Goal: Information Seeking & Learning: Learn about a topic

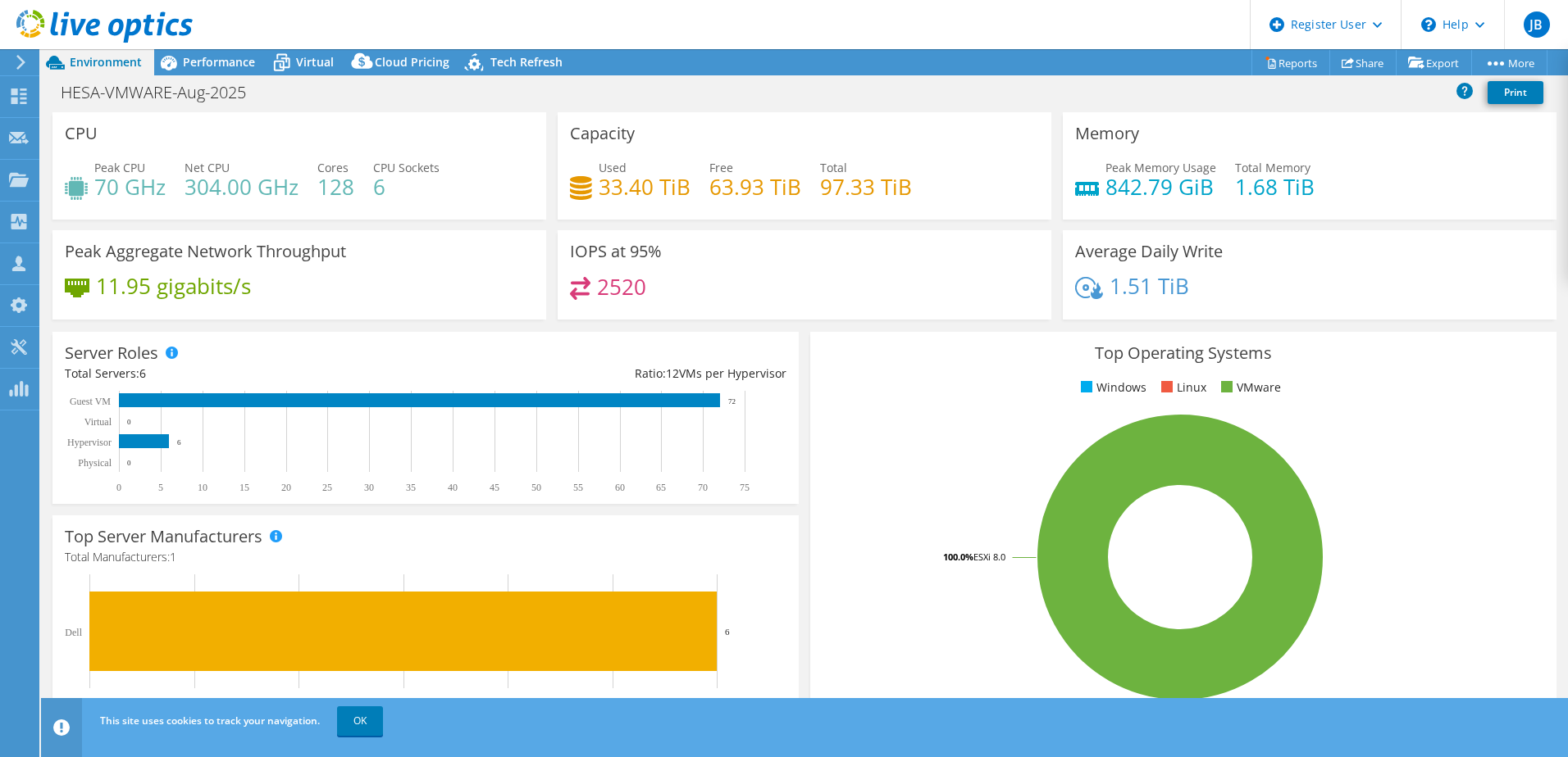
select select "USD"
click at [245, 70] on div "Performance" at bounding box center [211, 62] width 113 height 27
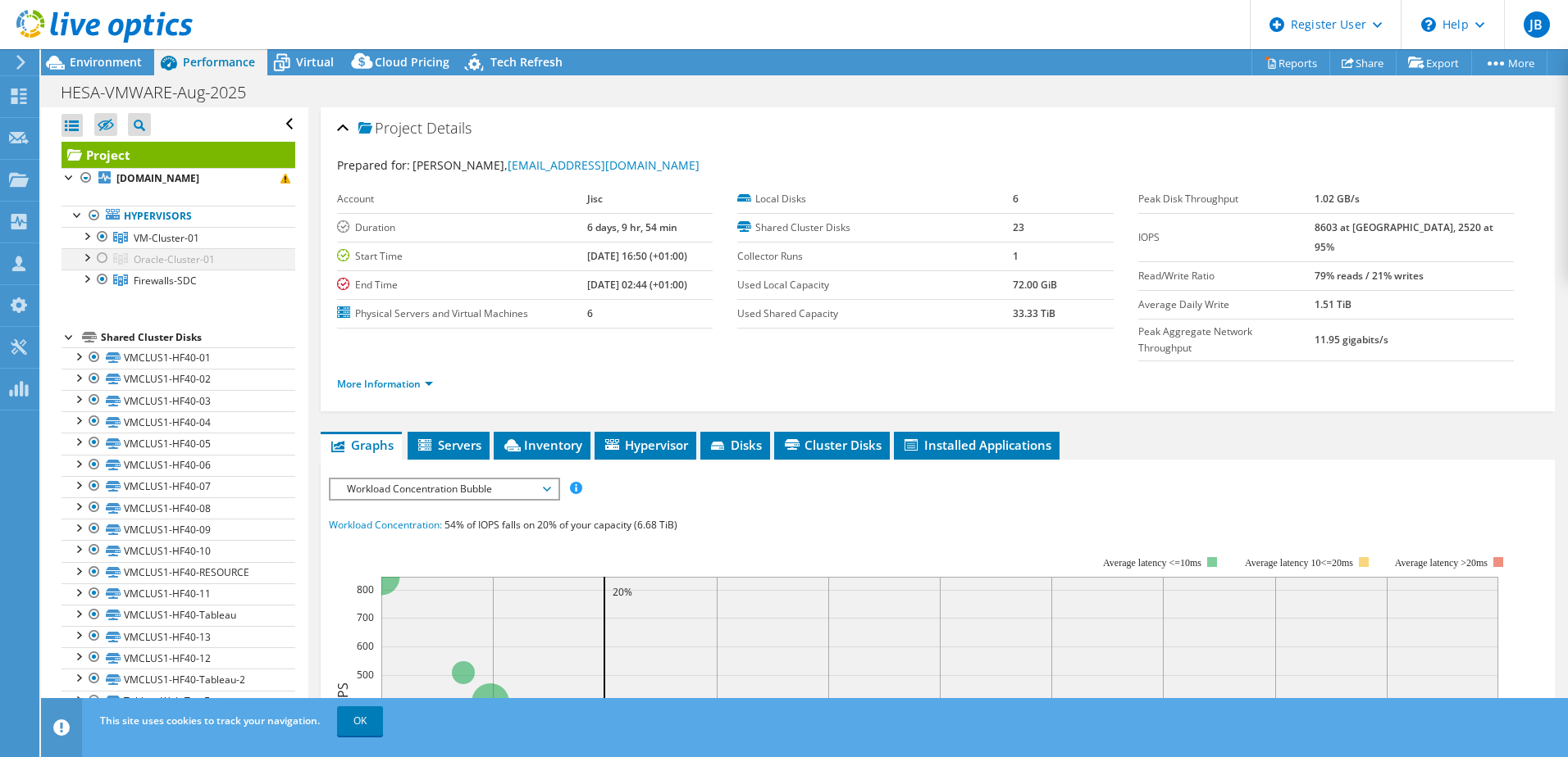
click at [104, 256] on div at bounding box center [102, 257] width 16 height 20
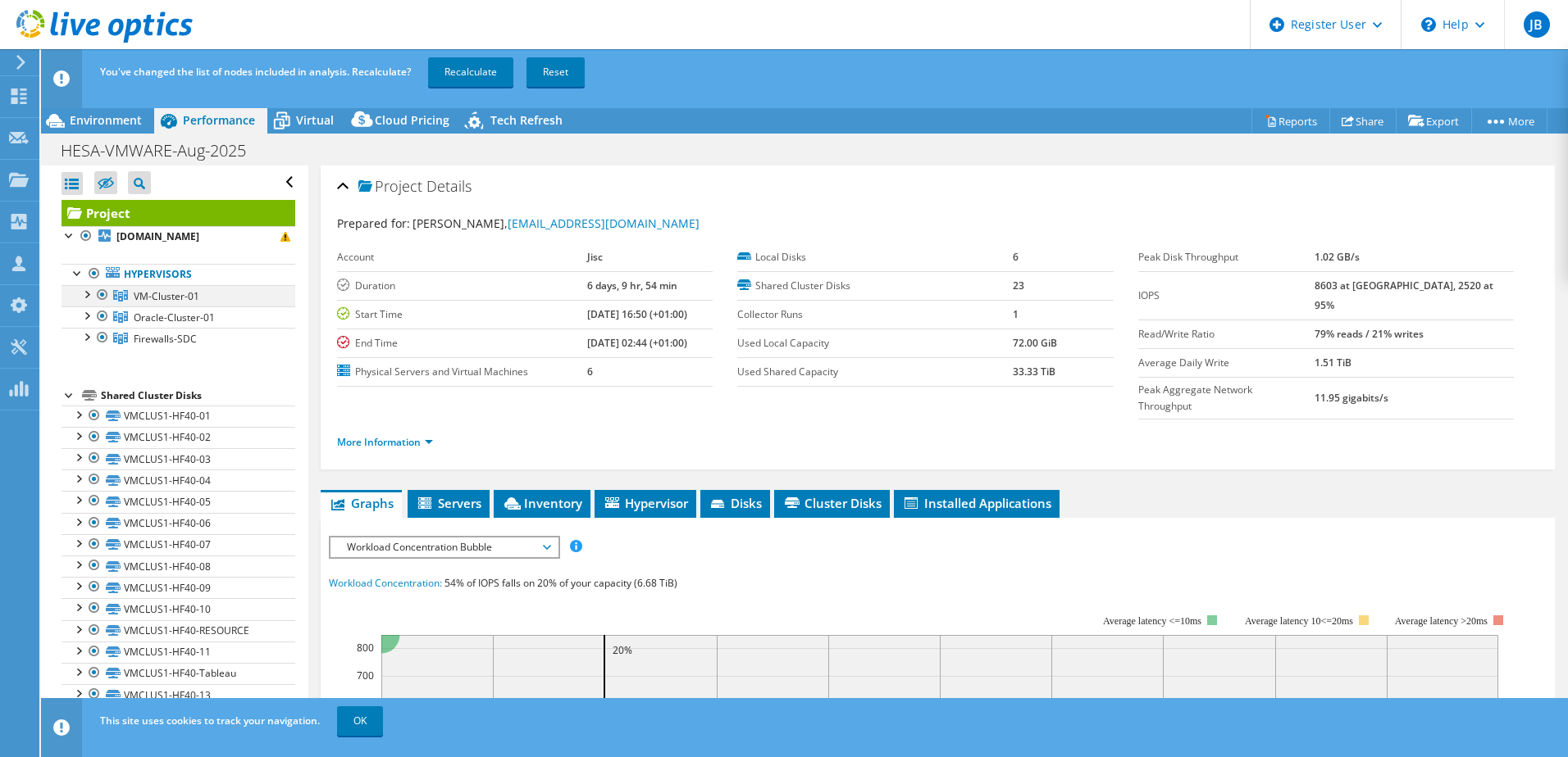
click at [103, 293] on div at bounding box center [102, 294] width 16 height 20
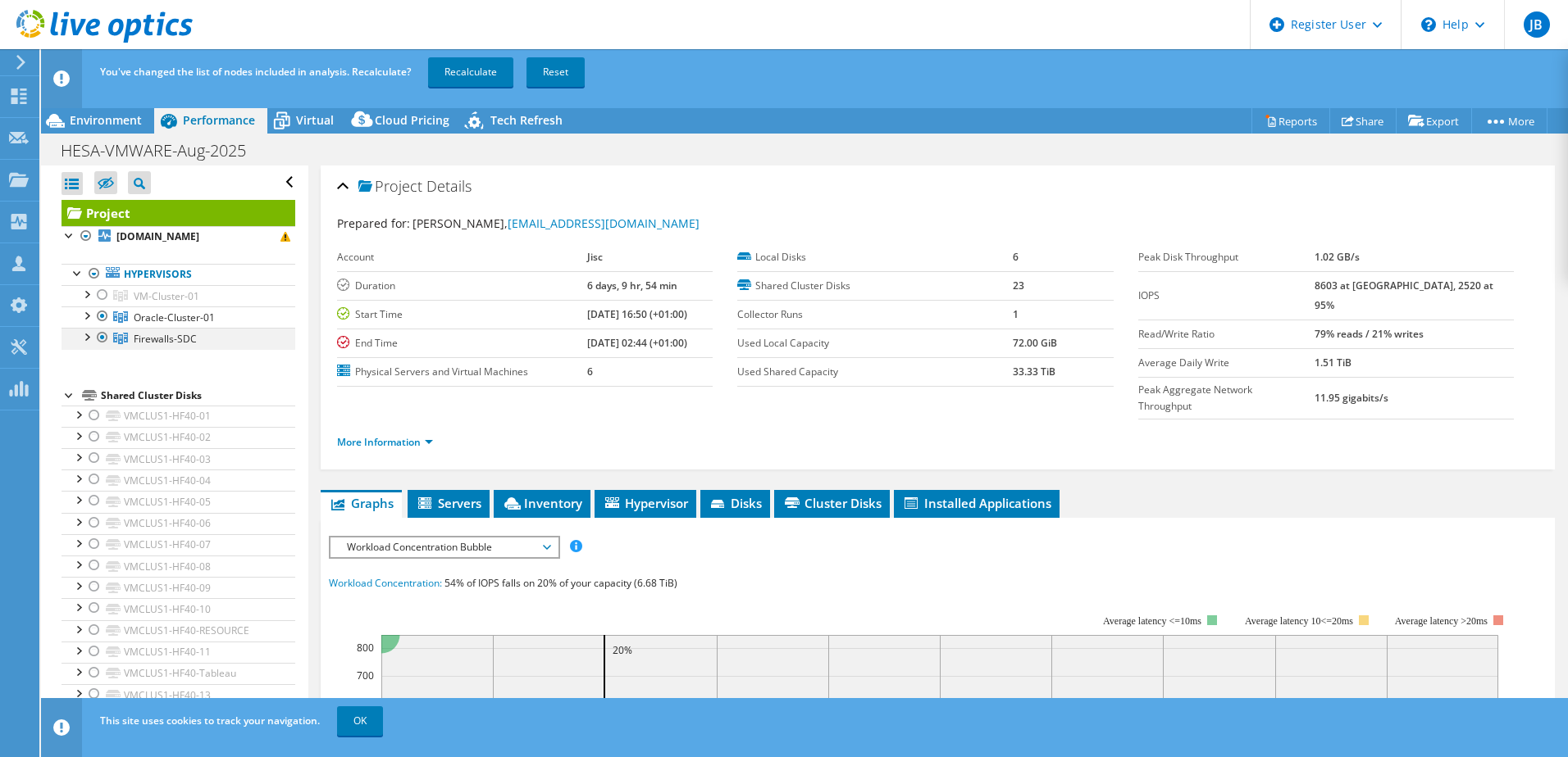
click at [104, 335] on div at bounding box center [102, 337] width 16 height 20
click at [463, 67] on link "Recalculate" at bounding box center [471, 72] width 86 height 29
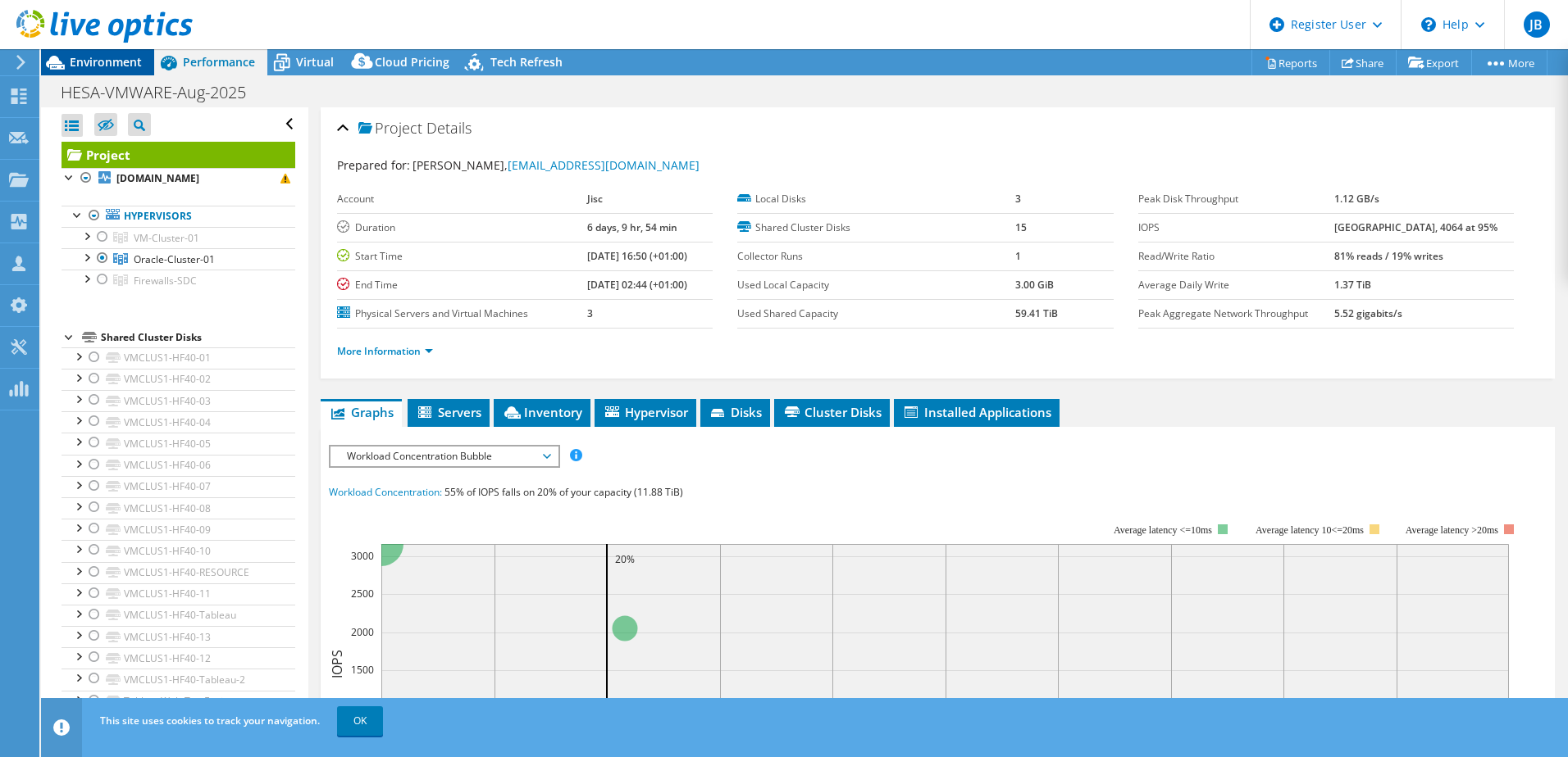
click at [92, 56] on span "Environment" at bounding box center [105, 62] width 72 height 15
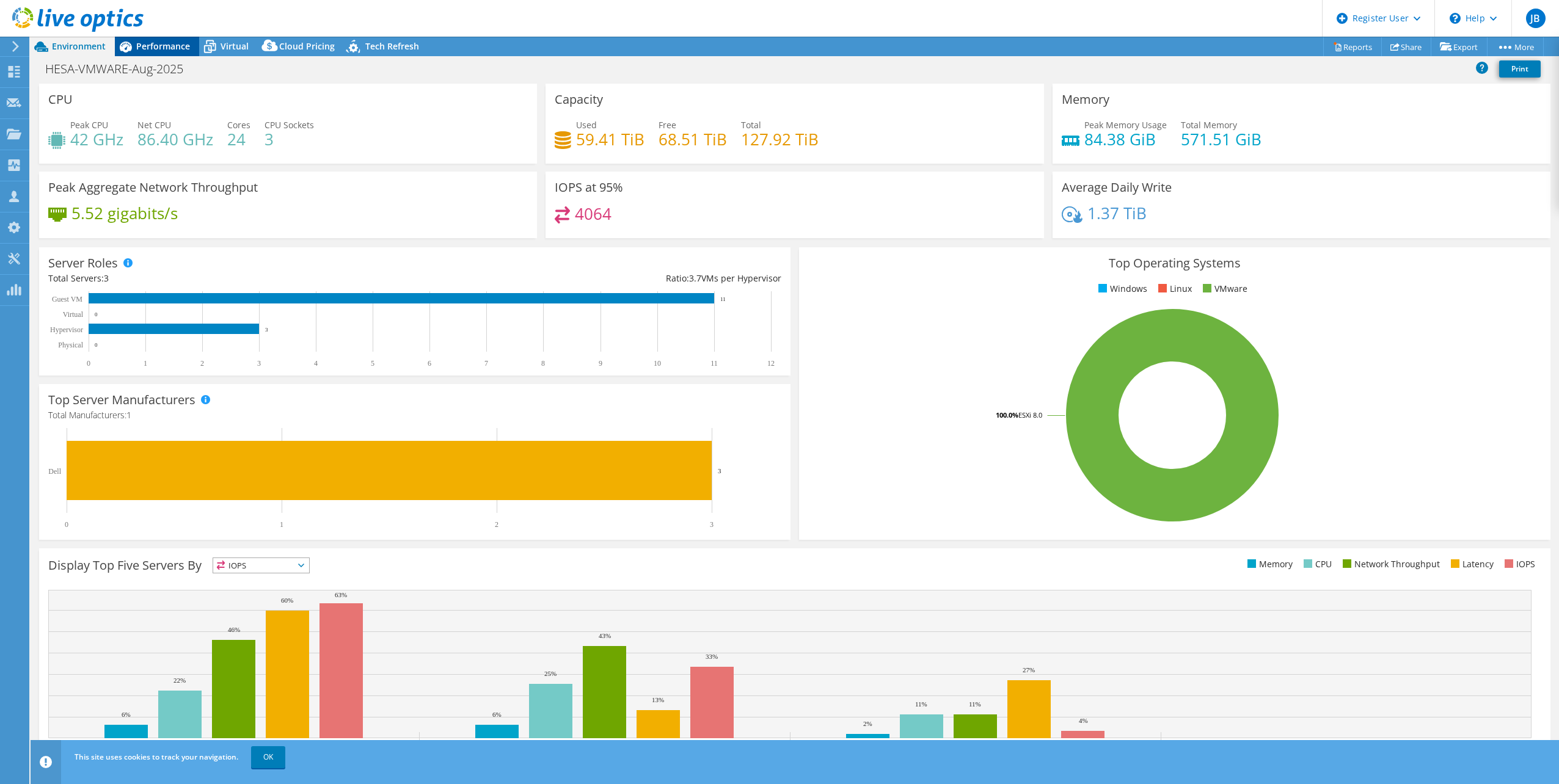
click at [158, 54] on div "Performance" at bounding box center [157, 46] width 84 height 20
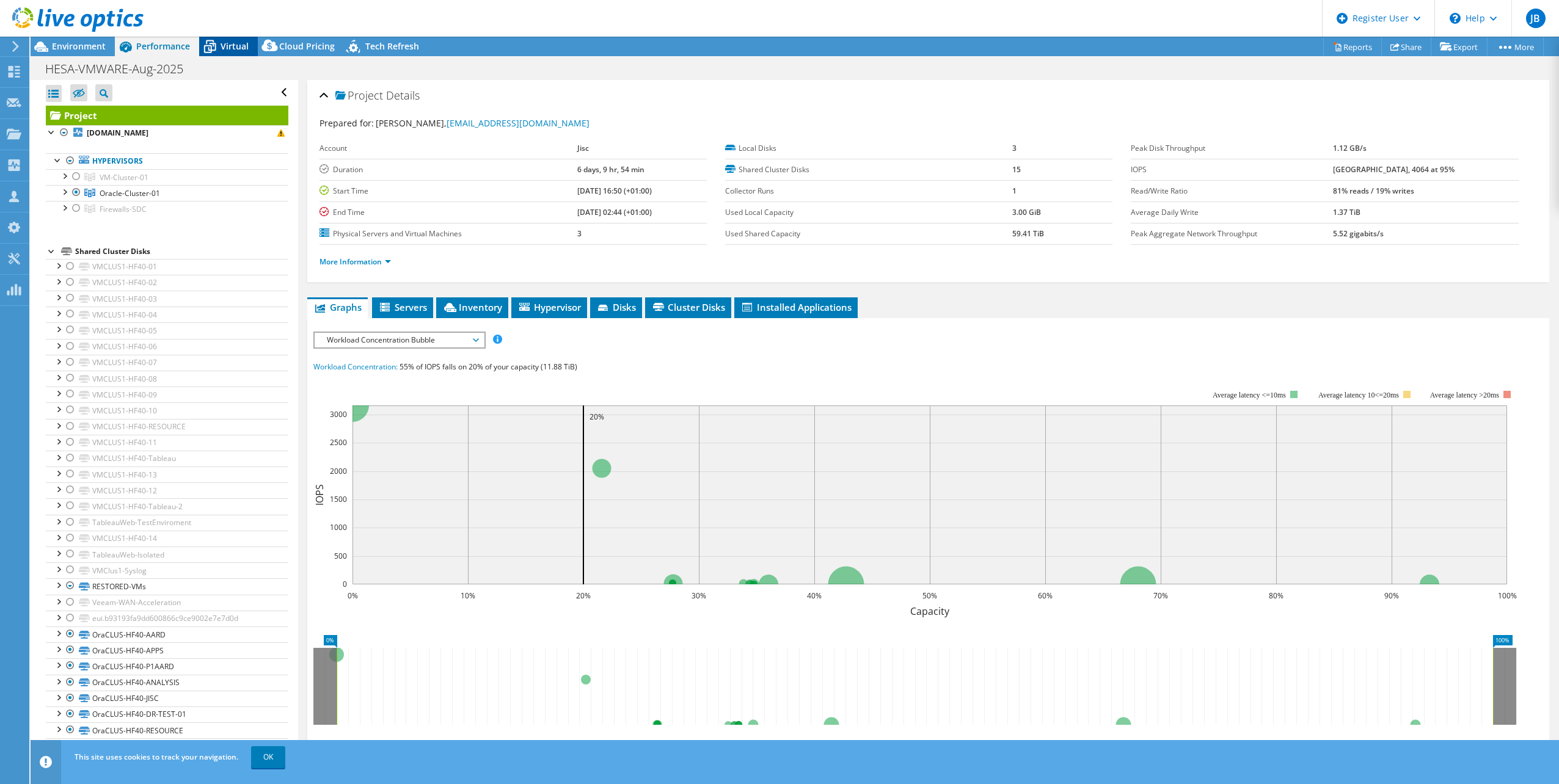
click at [222, 50] on span "Virtual" at bounding box center [235, 46] width 28 height 11
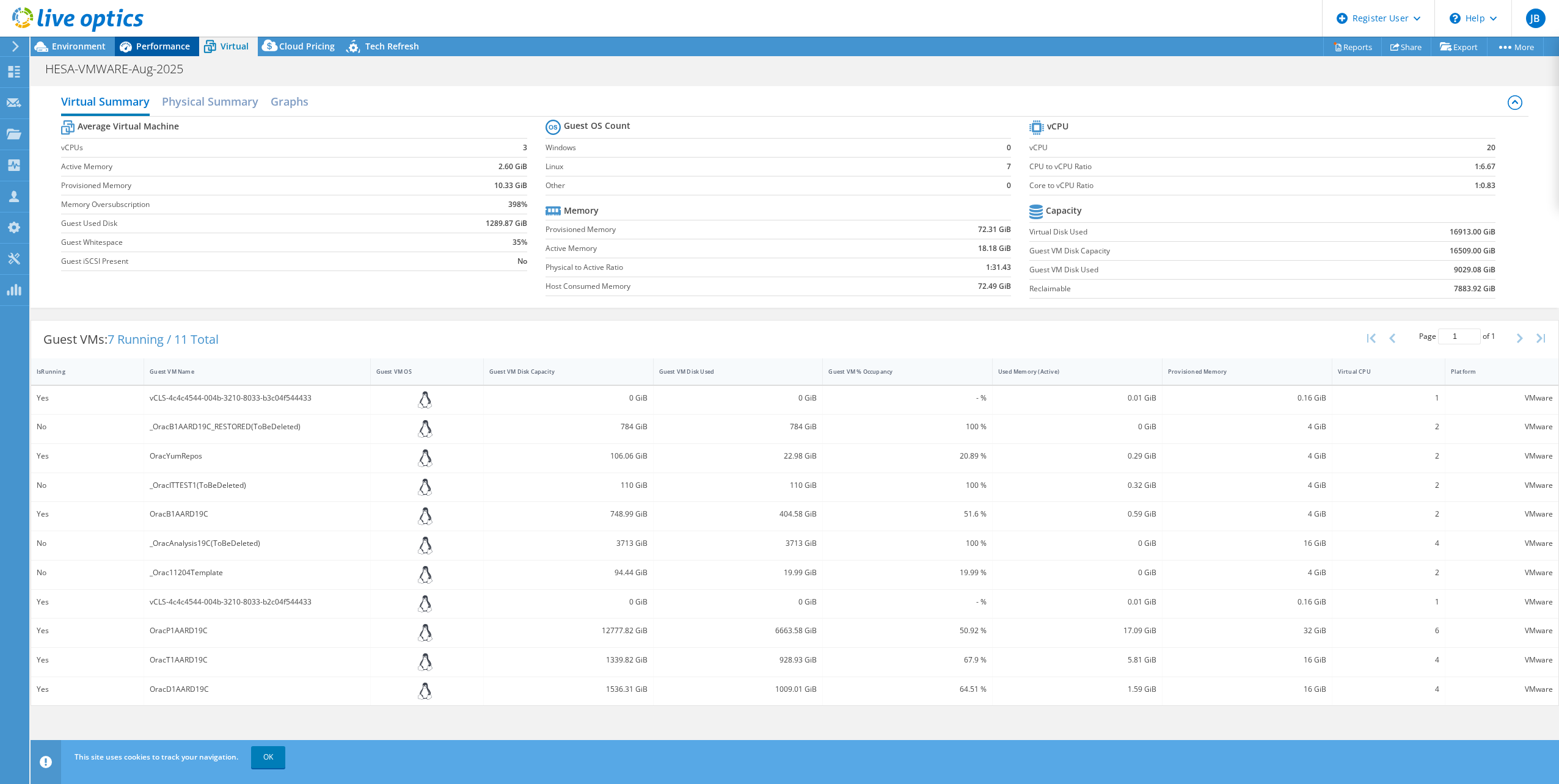
click at [168, 48] on span "Performance" at bounding box center [163, 46] width 54 height 11
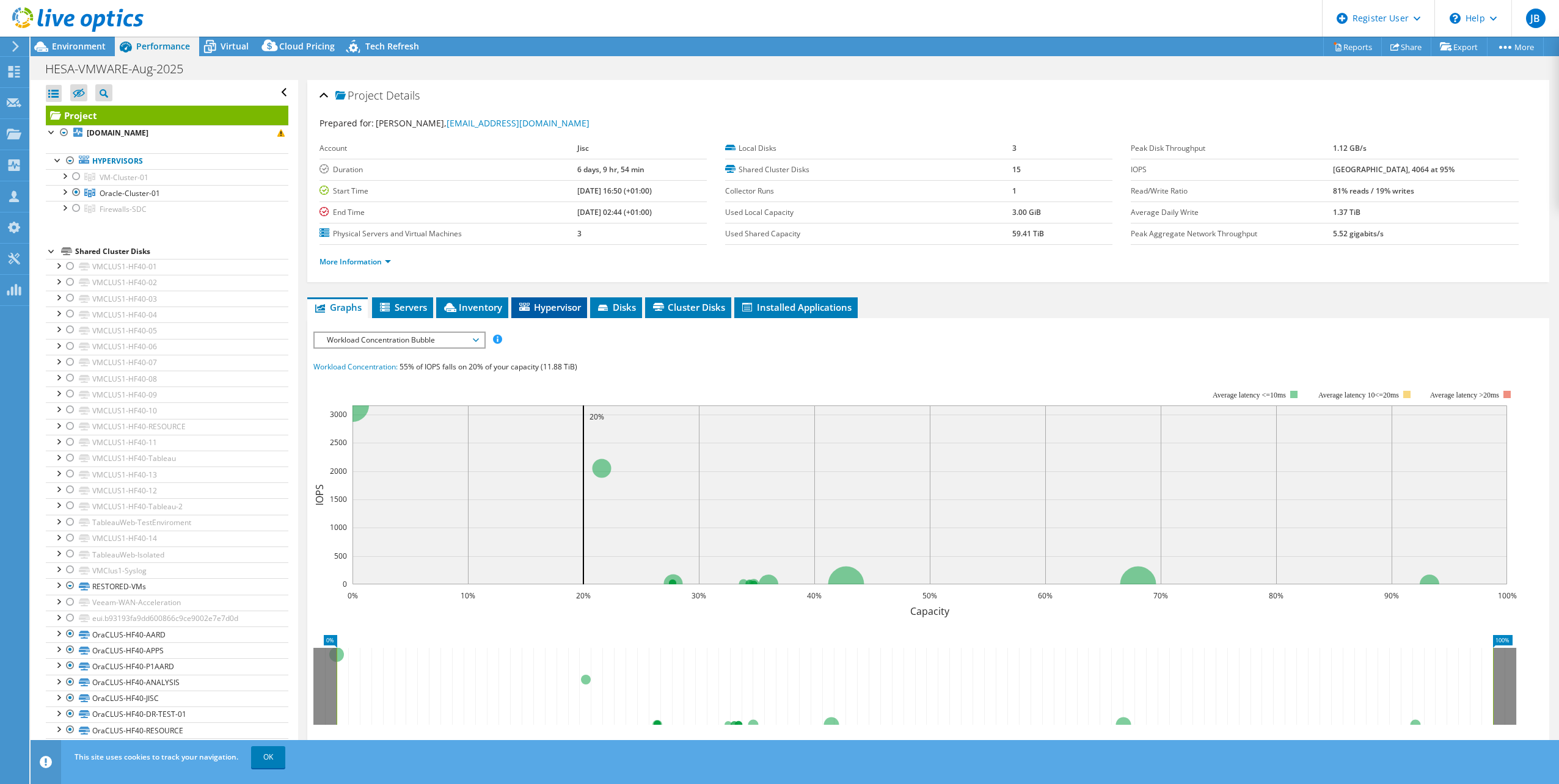
click at [527, 313] on span "Hypervisor" at bounding box center [549, 307] width 64 height 12
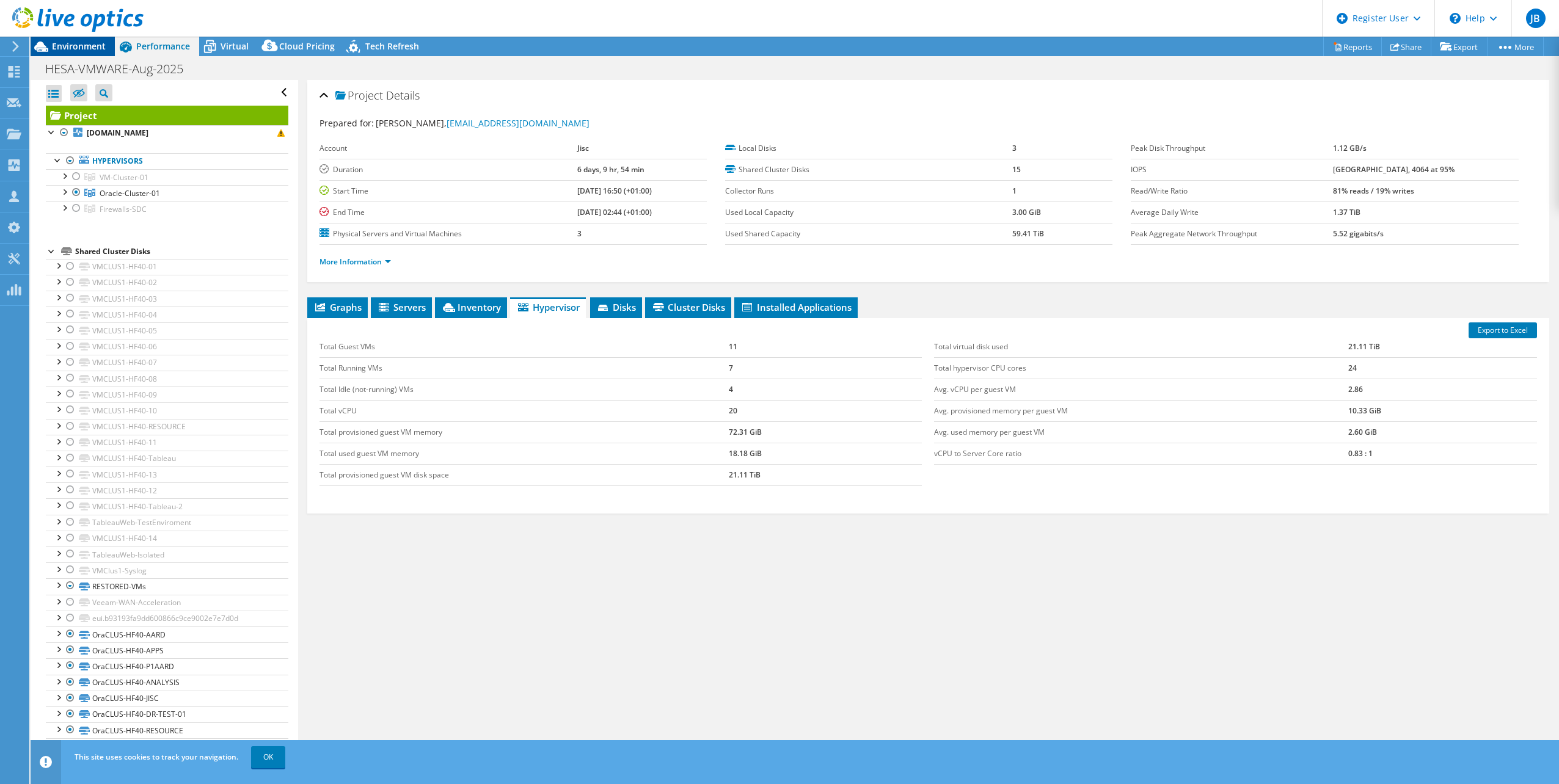
click at [77, 52] on div "Environment" at bounding box center [73, 46] width 84 height 20
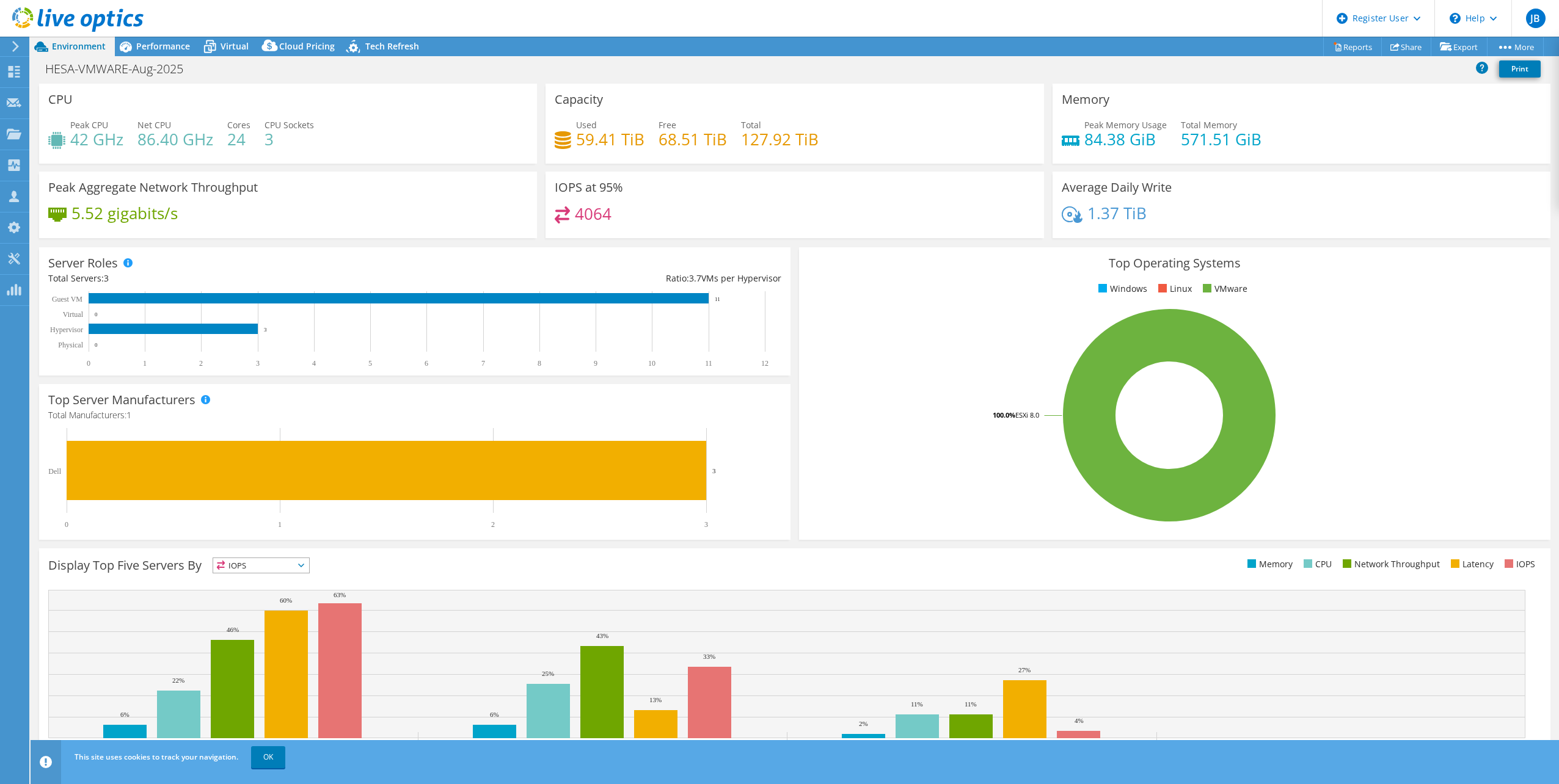
select select "USD"
click at [180, 48] on span "Performance" at bounding box center [163, 46] width 54 height 11
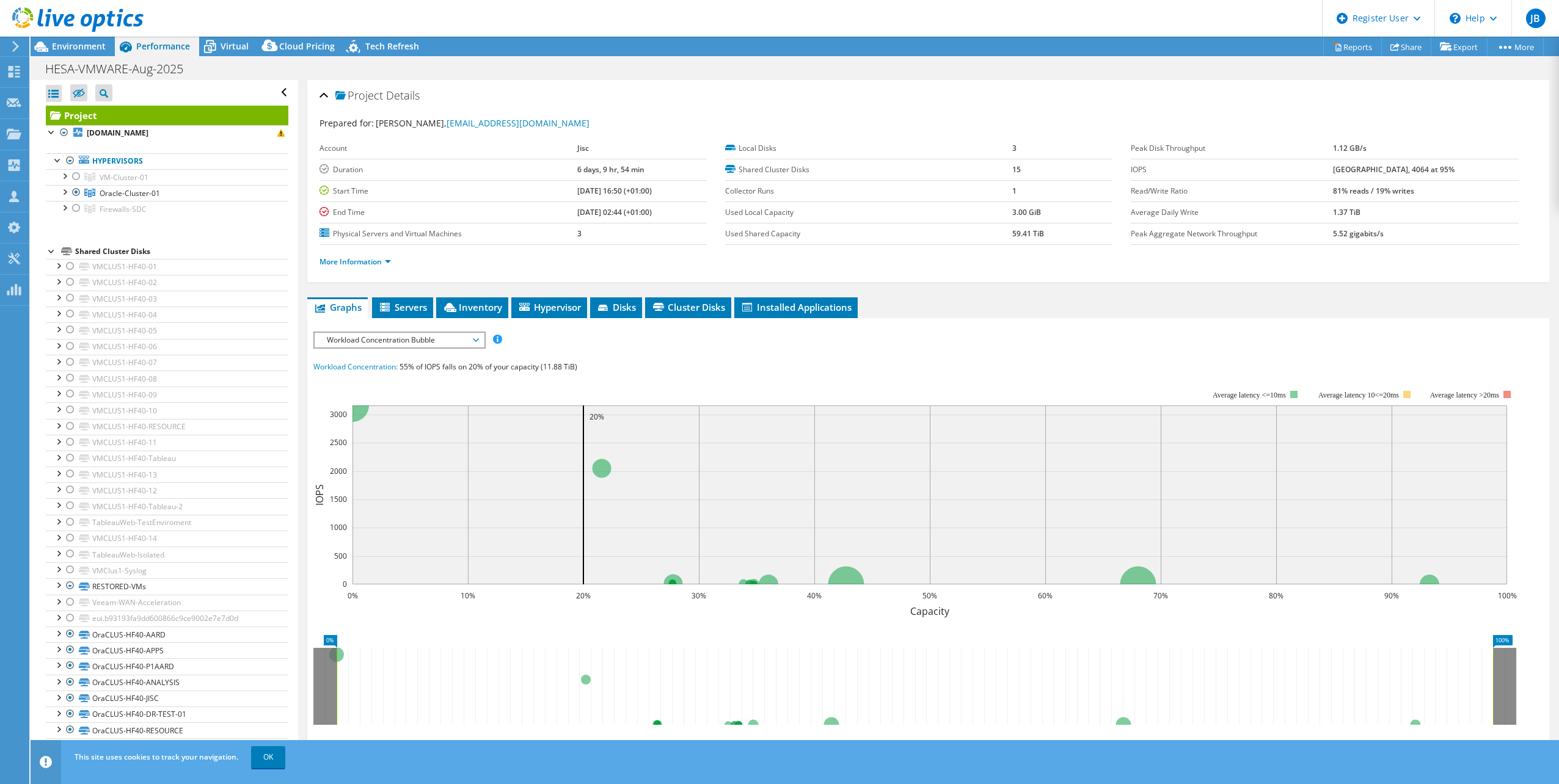
click at [584, 294] on div "Project Details Prepared for: [PERSON_NAME], [PERSON_NAME][EMAIL_ADDRESS][PERSO…" at bounding box center [928, 474] width 1260 height 788
click at [580, 307] on span "Hypervisor" at bounding box center [549, 307] width 64 height 12
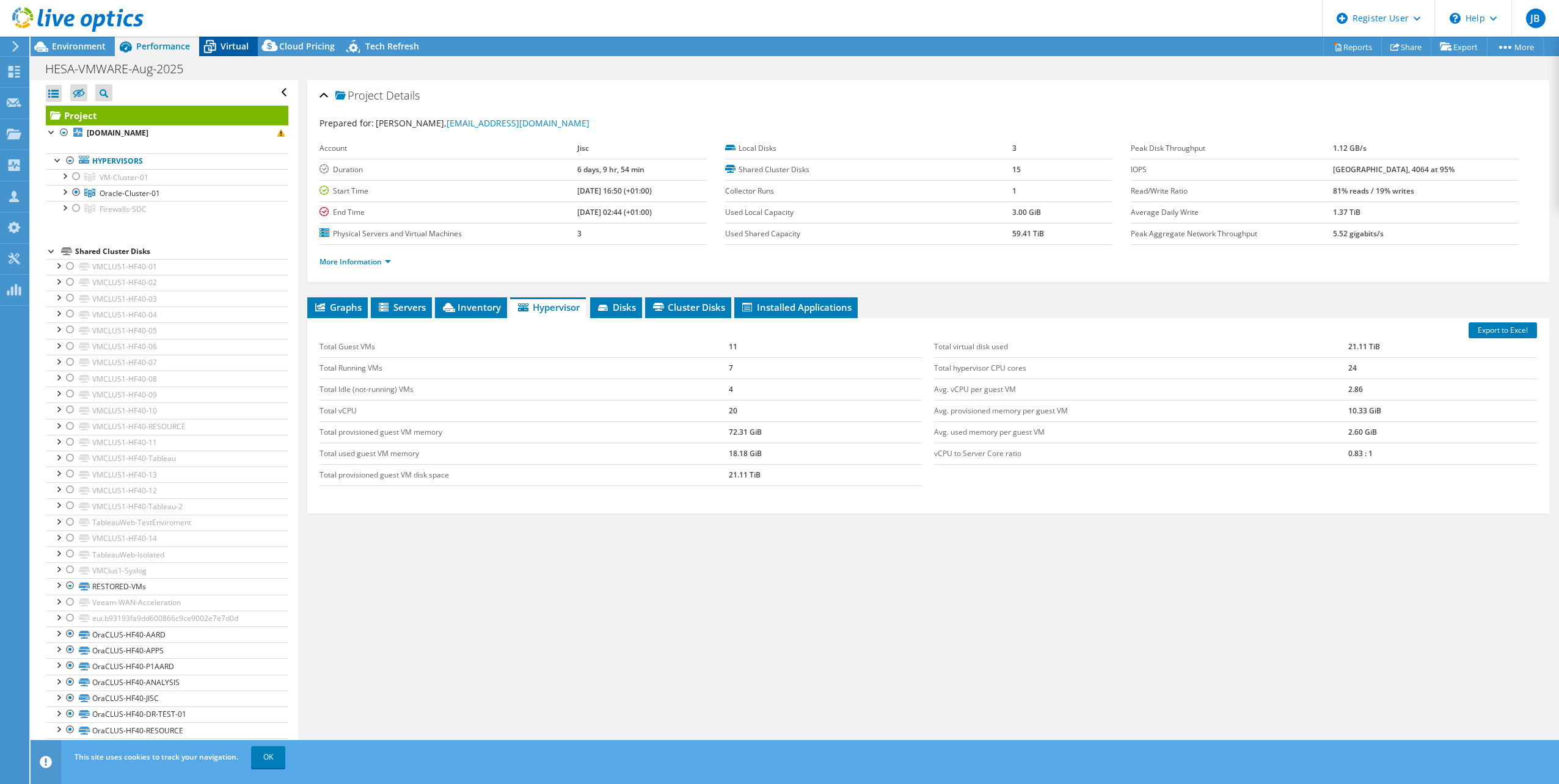
click at [216, 51] on icon at bounding box center [210, 47] width 22 height 22
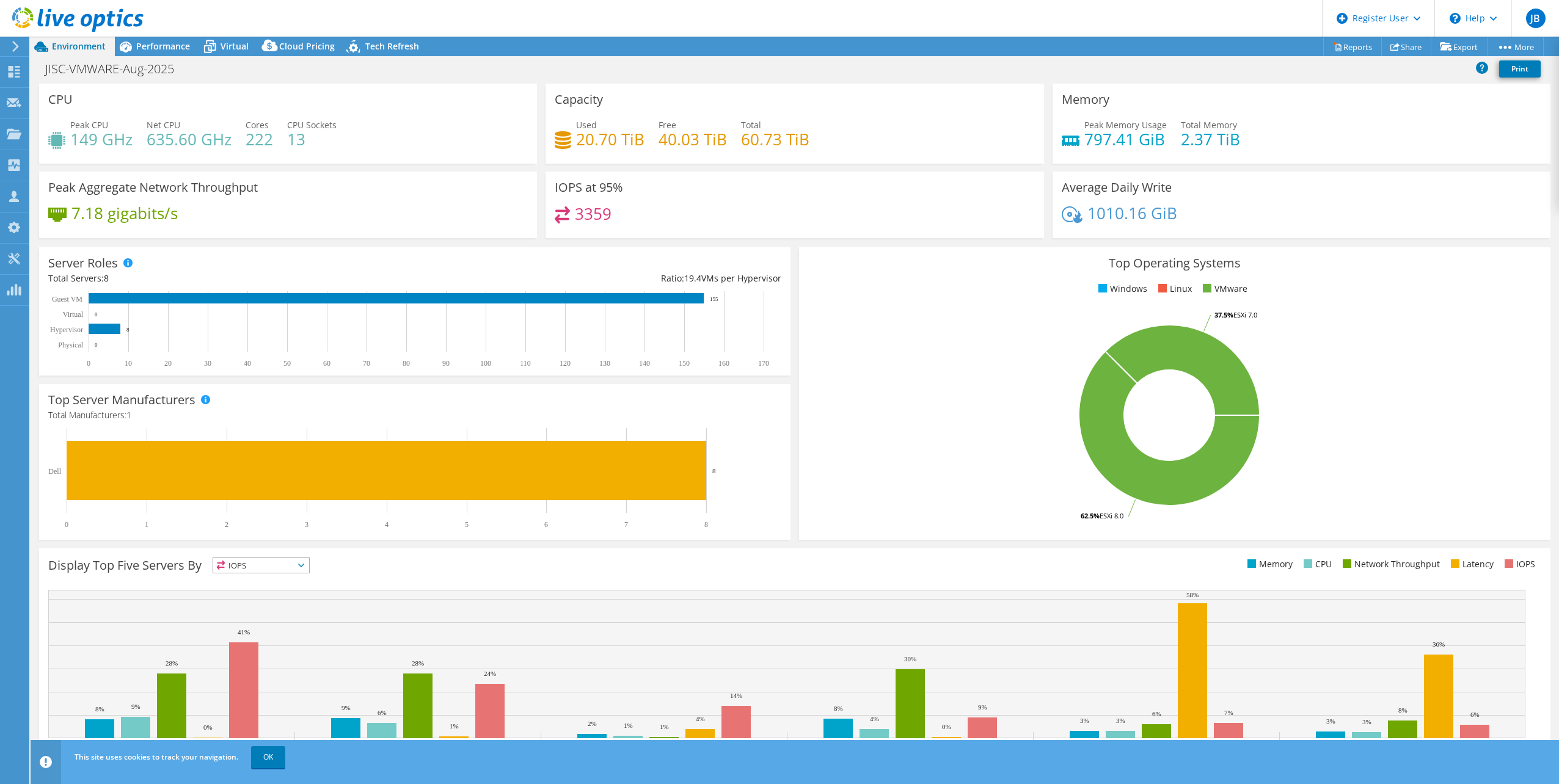
select select "USD"
